Goal: Navigation & Orientation: Find specific page/section

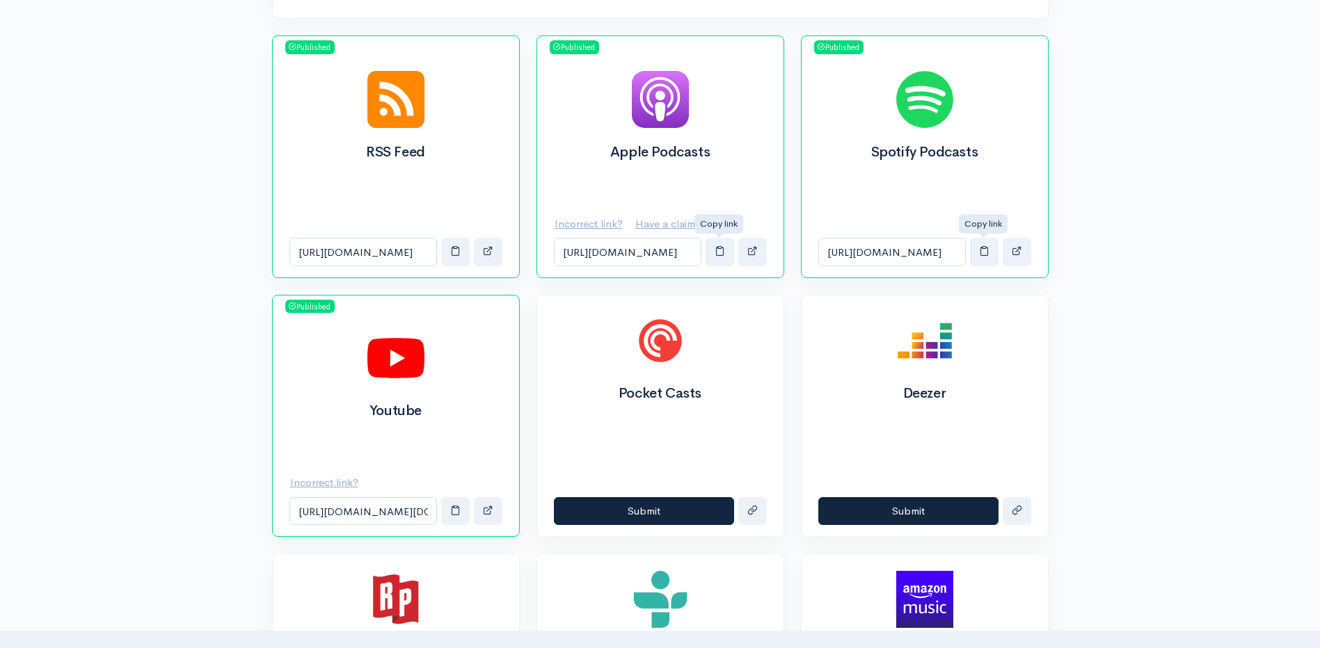
click at [1130, 253] on div "Help Notifications View all Your profile Team settings Default team Current Log…" at bounding box center [660, 498] width 1320 height 1971
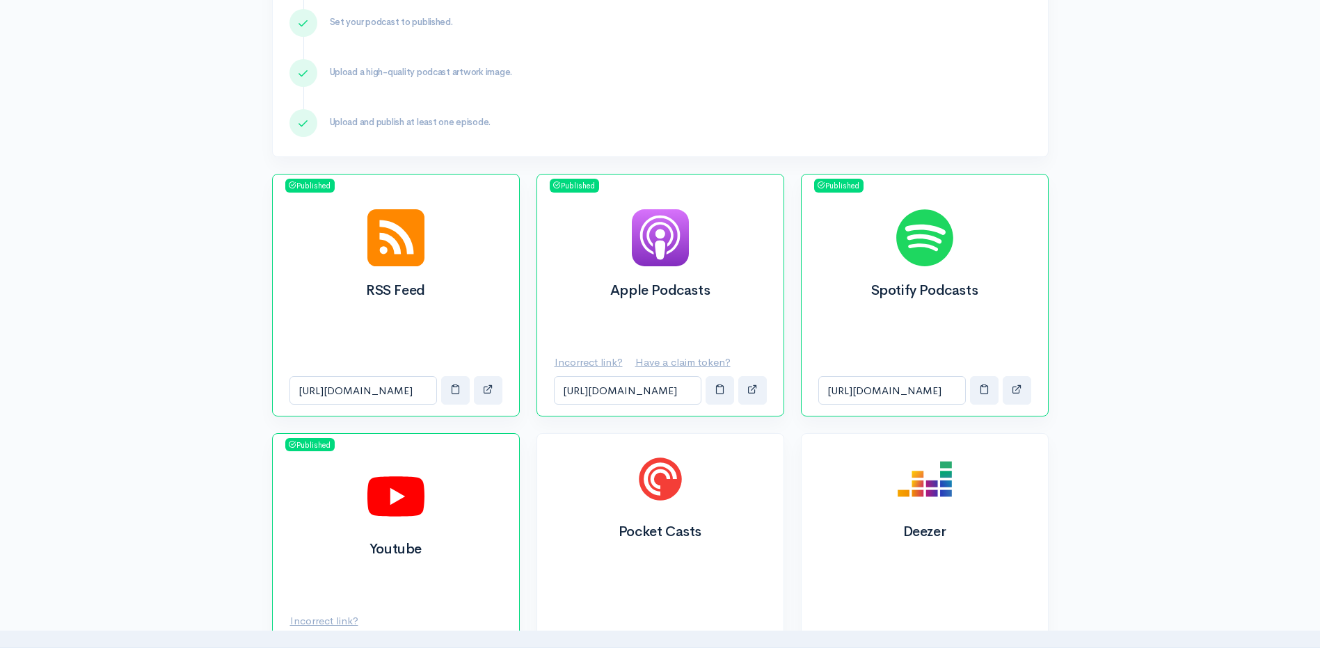
scroll to position [348, 0]
click at [934, 241] on img at bounding box center [924, 238] width 57 height 57
click at [1009, 387] on button "button" at bounding box center [1016, 391] width 29 height 29
click at [1145, 378] on div "Help Notifications View all Your profile Team settings Default team Current Log…" at bounding box center [660, 637] width 1320 height 1971
click at [903, 339] on div "Spotify Podcasts" at bounding box center [924, 279] width 246 height 173
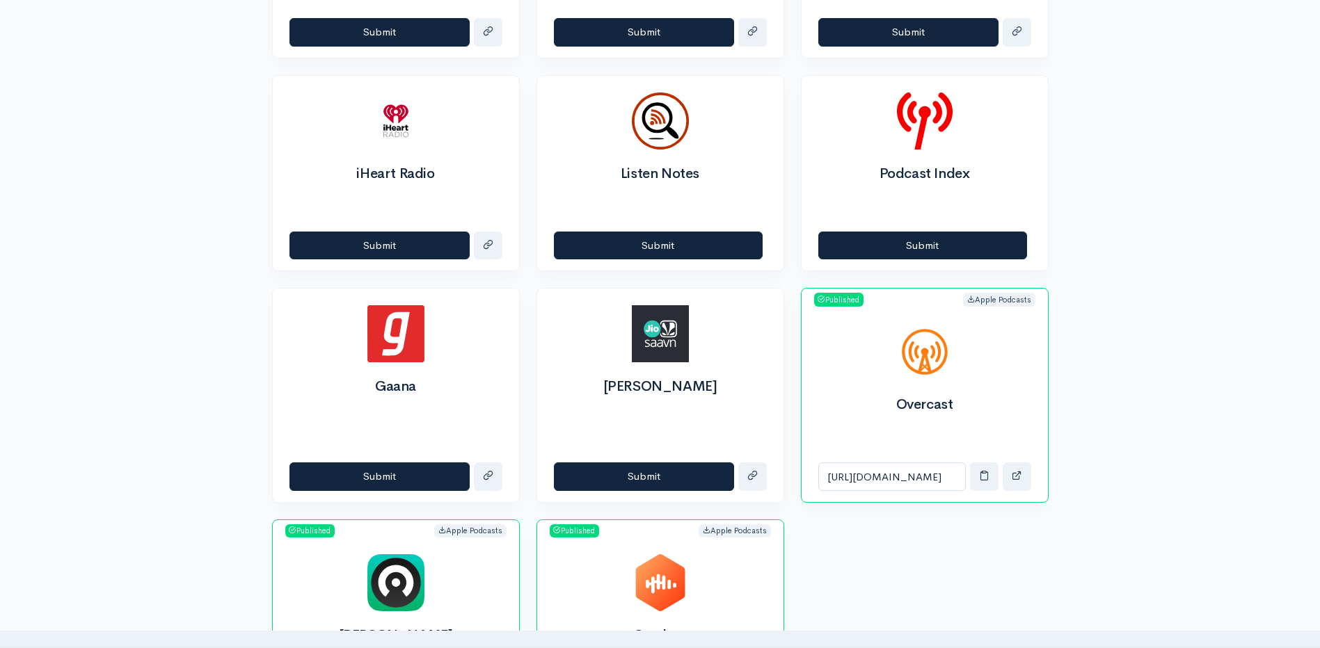
scroll to position [1183, 0]
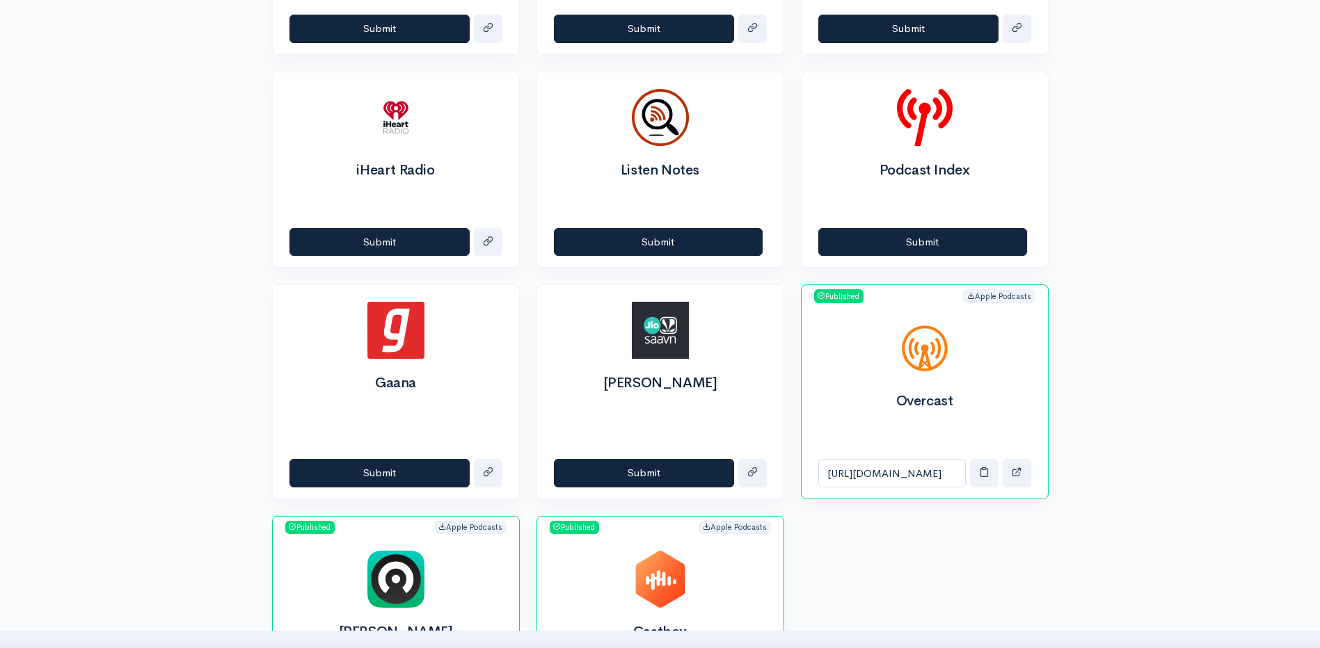
drag, startPoint x: 1074, startPoint y: 529, endPoint x: 1059, endPoint y: 559, distance: 33.6
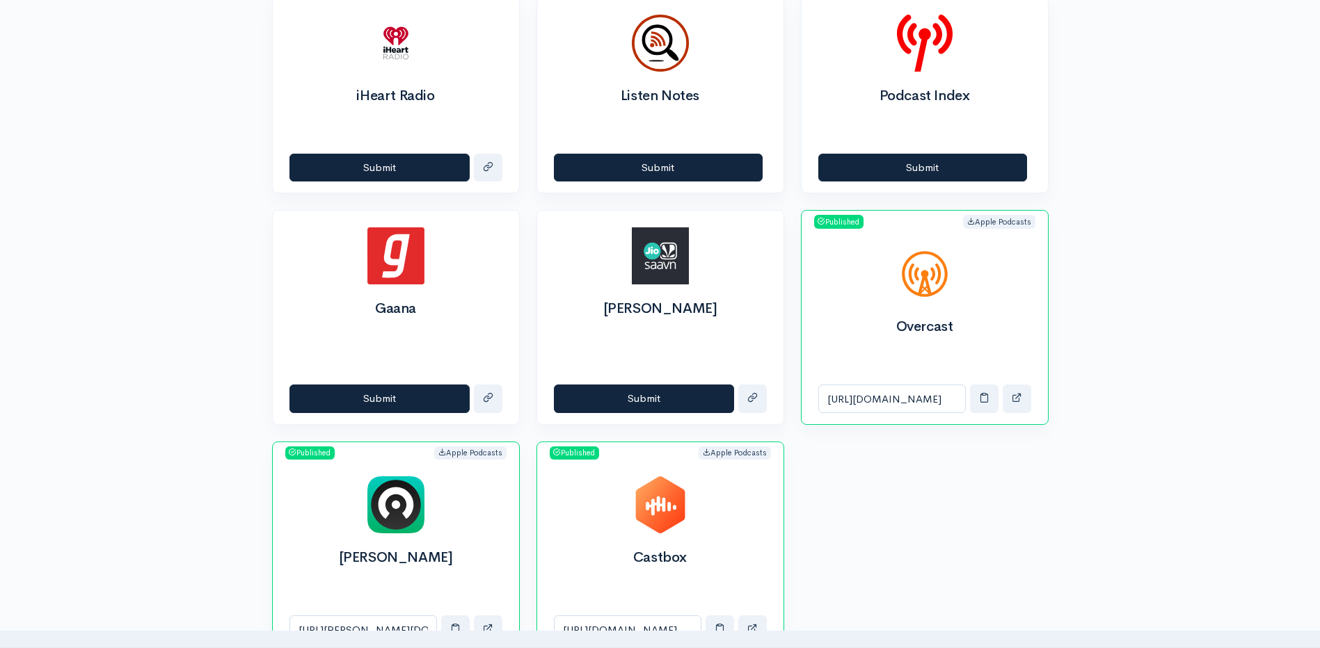
scroll to position [0, 0]
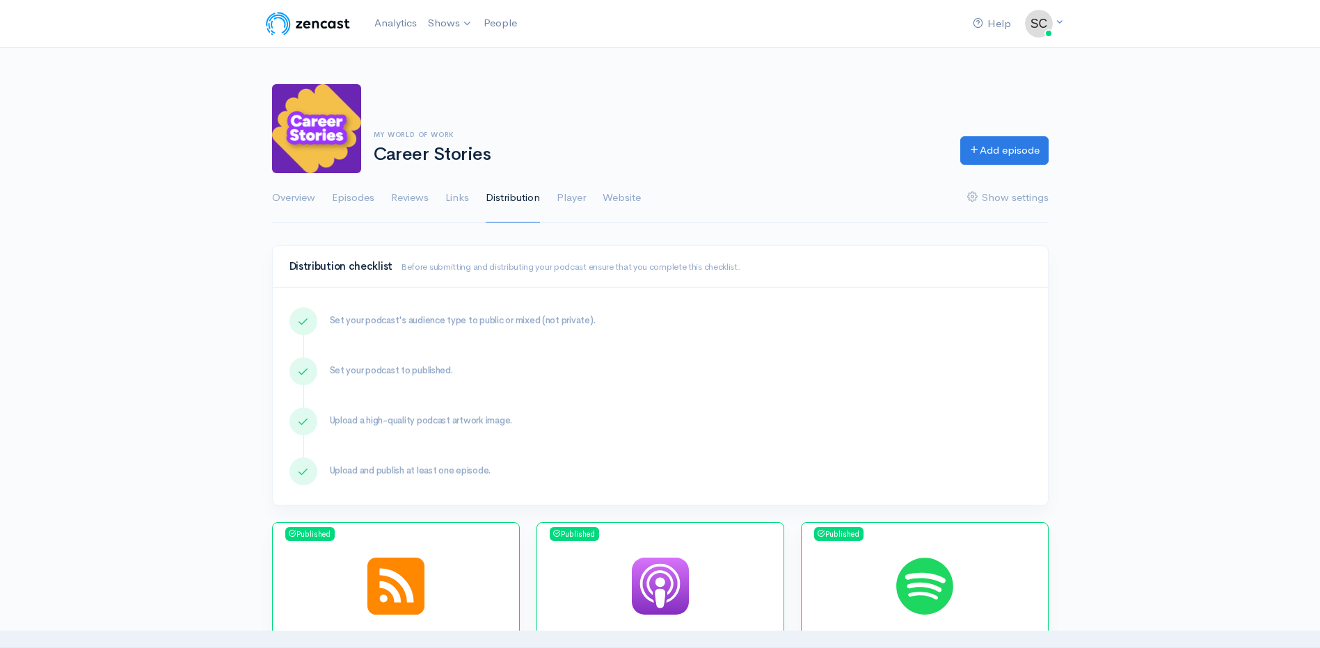
drag, startPoint x: 1059, startPoint y: 559, endPoint x: 1048, endPoint y: 248, distance: 311.1
click at [302, 199] on link "Overview" at bounding box center [293, 198] width 43 height 50
